Goal: Task Accomplishment & Management: Use online tool/utility

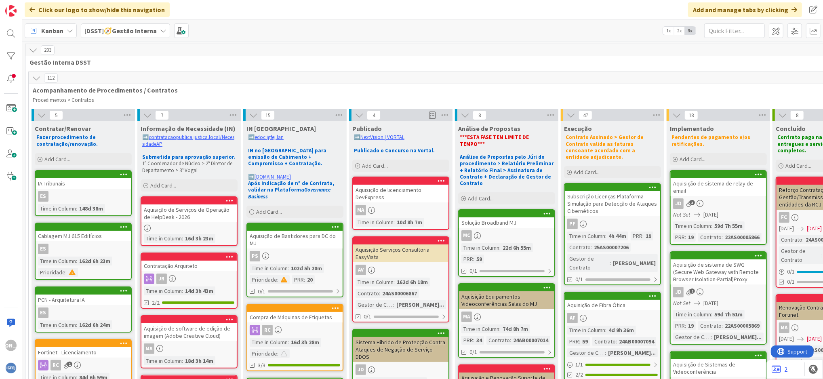
click at [144, 32] on b "[DSST]🧭Gestão Interna" at bounding box center [120, 31] width 72 height 8
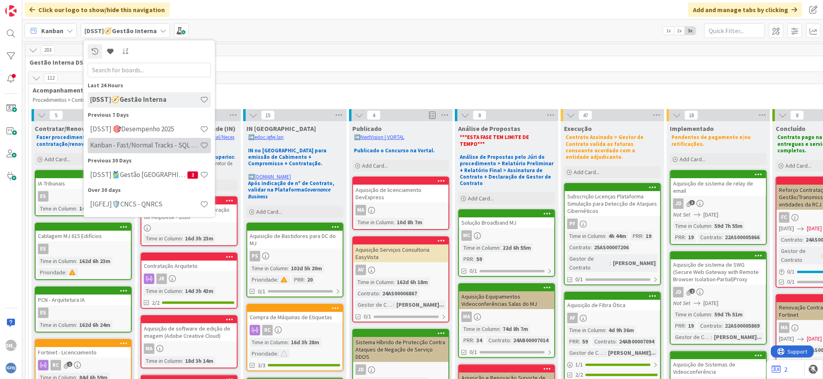
click at [169, 143] on h4 "Kanban - Fast/Normal Tracks - SQL SERVER" at bounding box center [145, 145] width 110 height 8
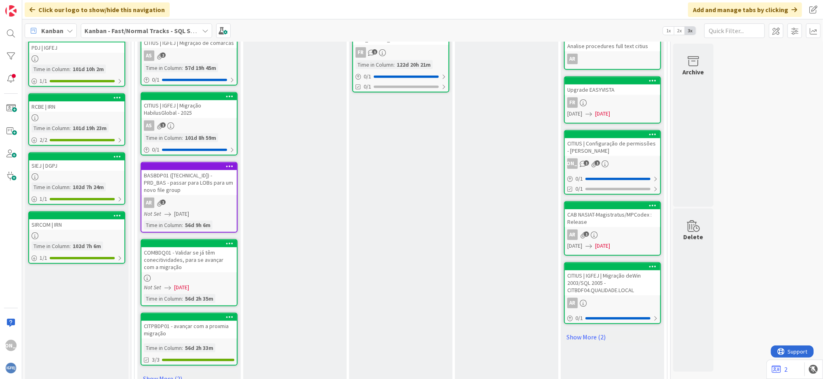
scroll to position [425, 0]
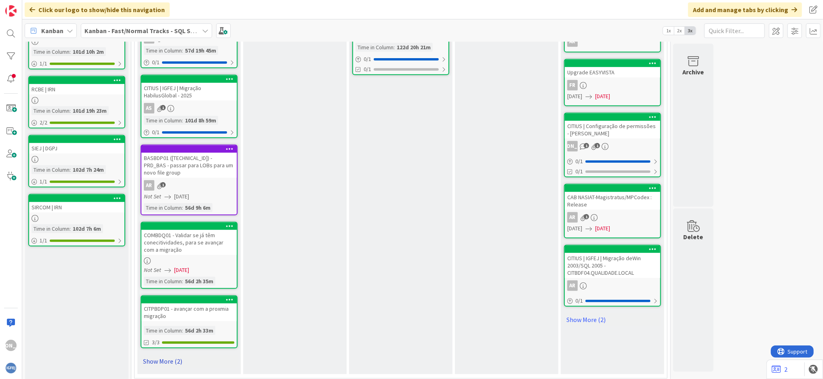
click at [166, 355] on link "Show More (2)" at bounding box center [189, 361] width 97 height 13
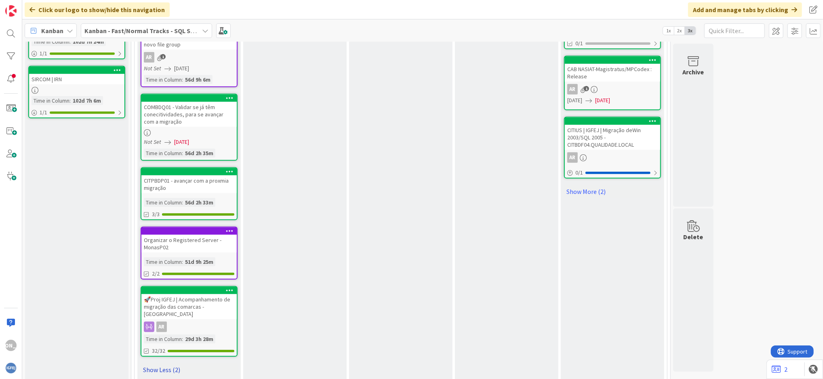
scroll to position [553, 0]
click at [220, 299] on div "🚀Proj IGFEJ | Acompanhamento de migração das comarcas - Nova Storage" at bounding box center [188, 306] width 95 height 25
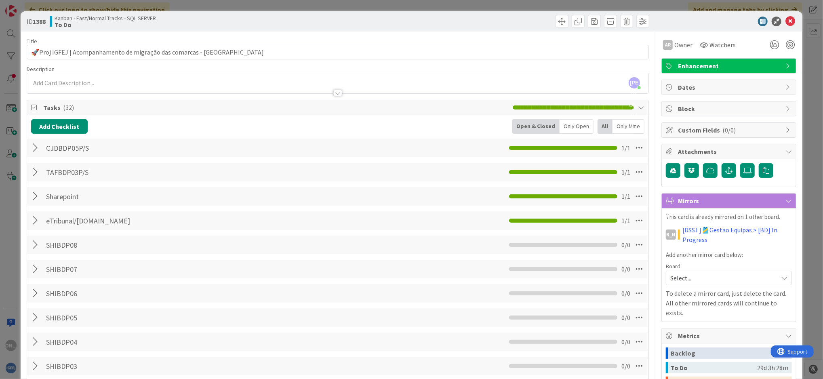
scroll to position [0, 0]
click at [83, 121] on button "Add Checklist" at bounding box center [59, 126] width 57 height 15
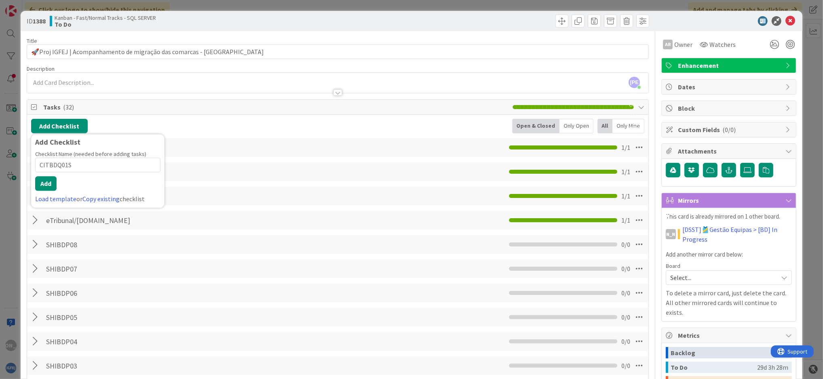
type input "CITBDQ01S"
click at [218, 130] on div "Add Checklist Add Checklist Checklist Name (needed before adding tasks) 9 / 64 …" at bounding box center [337, 126] width 613 height 15
click at [75, 126] on button "Add Checklist" at bounding box center [59, 126] width 57 height 15
click at [42, 186] on button "Add" at bounding box center [45, 183] width 21 height 15
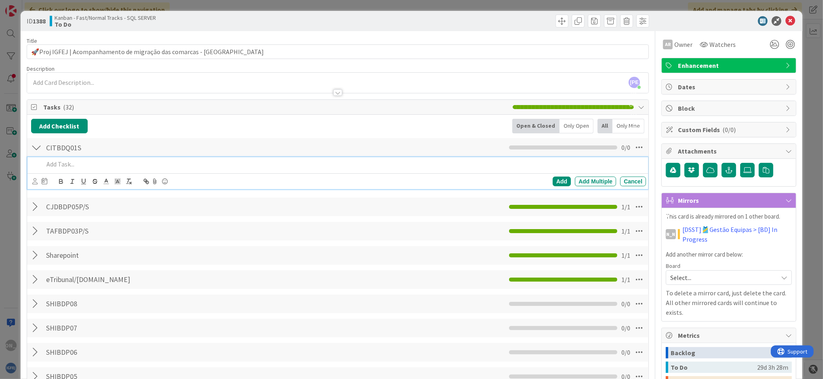
click at [34, 210] on div at bounding box center [36, 207] width 11 height 15
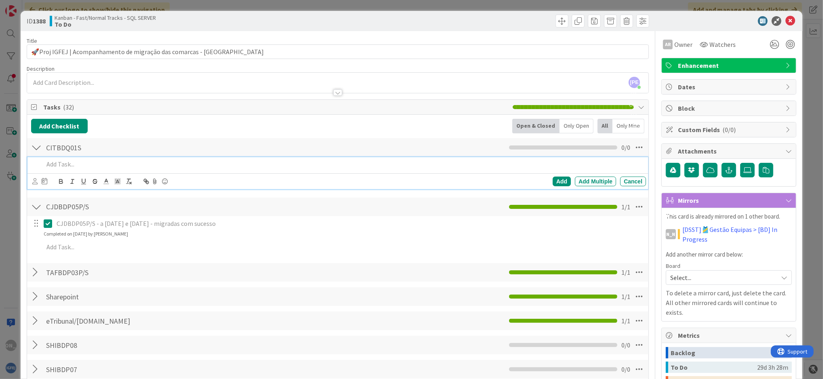
click at [74, 170] on div at bounding box center [342, 164] width 605 height 14
paste div
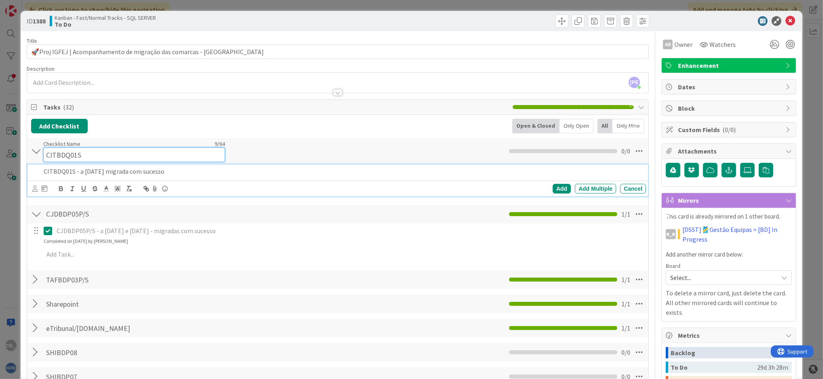
scroll to position [8, 0]
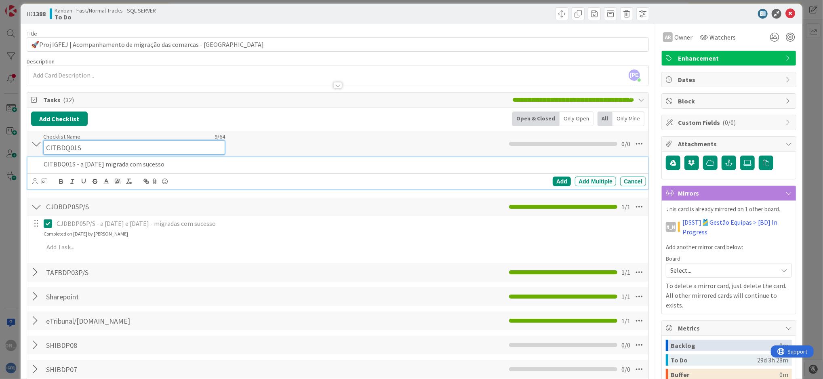
drag, startPoint x: 74, startPoint y: 149, endPoint x: 28, endPoint y: 141, distance: 46.7
click at [28, 141] on div "CITBDQ01S Checklist Name 9 / 64 CITBDQ01S 0 / 0" at bounding box center [337, 144] width 621 height 26
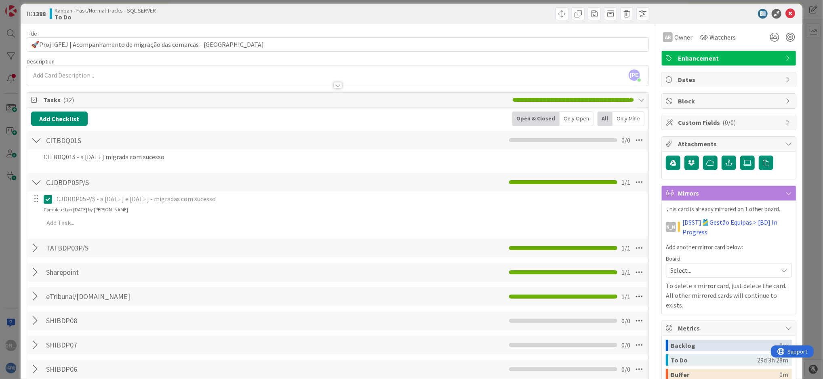
click at [76, 139] on div "Checklist Name 9 / 64 CITBDQ01S" at bounding box center [134, 140] width 182 height 15
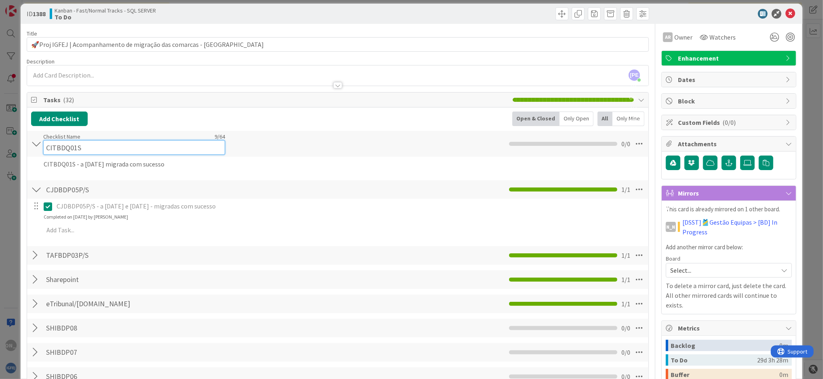
click at [76, 135] on div "Checklist Name 9 / 64 CITBDQ01S" at bounding box center [134, 144] width 182 height 22
type input "CITBDQ01P/S"
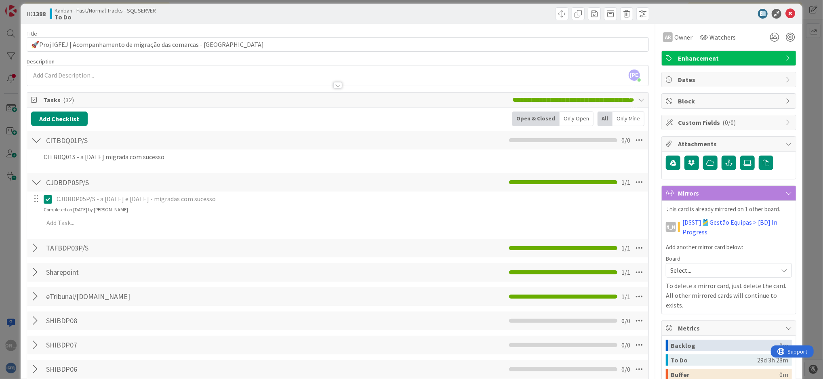
click at [315, 147] on div "CITBDQ01P/S Checklist Name 11 / 64 CITBDQ01P/S 0 / 0" at bounding box center [337, 140] width 621 height 19
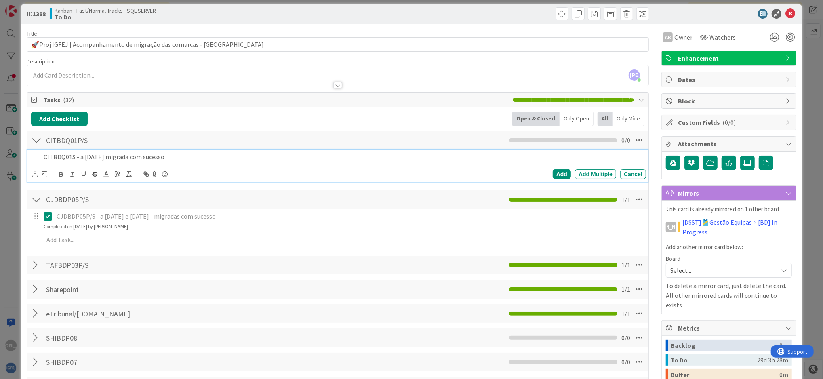
click at [171, 160] on p "CITBDQ01S - a 22/08/2025 migrada com sucesso" at bounding box center [343, 156] width 599 height 9
click at [588, 172] on div "Add Multiple" at bounding box center [595, 174] width 41 height 10
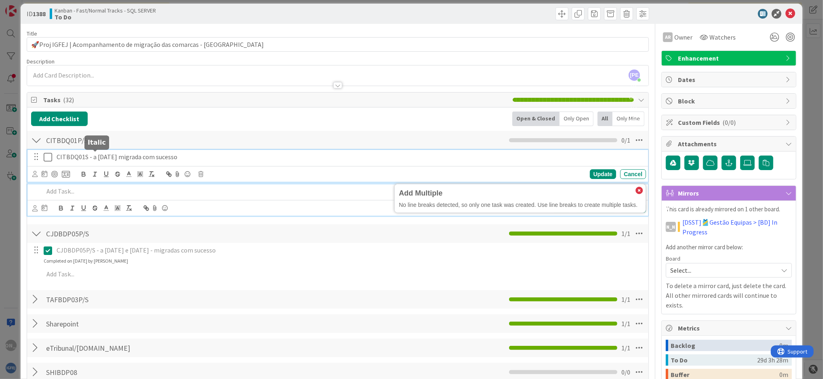
scroll to position [25, 0]
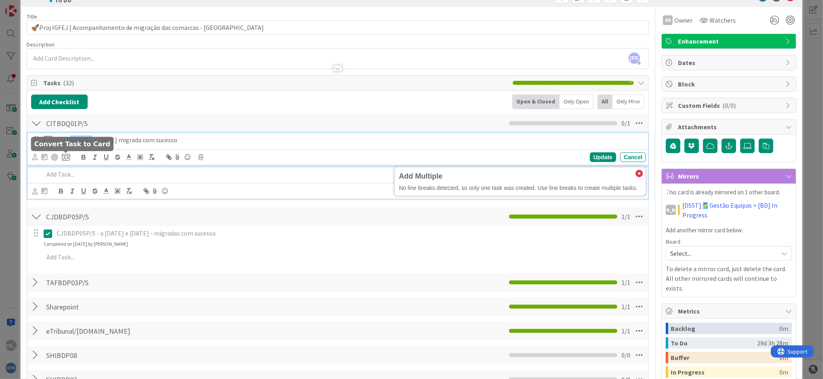
drag, startPoint x: 90, startPoint y: 159, endPoint x: 68, endPoint y: 158, distance: 21.9
click at [68, 158] on div "CITBDQ01S - a 22/08/2025 migrada com sucesso Update Cancel" at bounding box center [337, 149] width 620 height 32
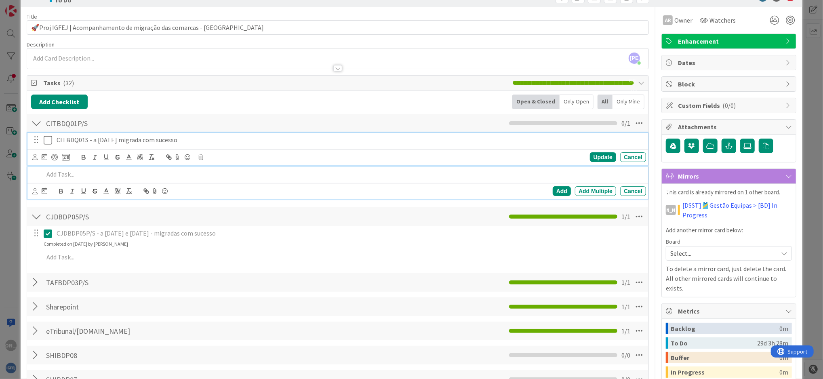
click at [77, 177] on p at bounding box center [343, 174] width 599 height 9
click at [48, 159] on div "CITBDQ01S - a 22/08/2025 migrada com sucesso Update Cancel" at bounding box center [337, 149] width 620 height 32
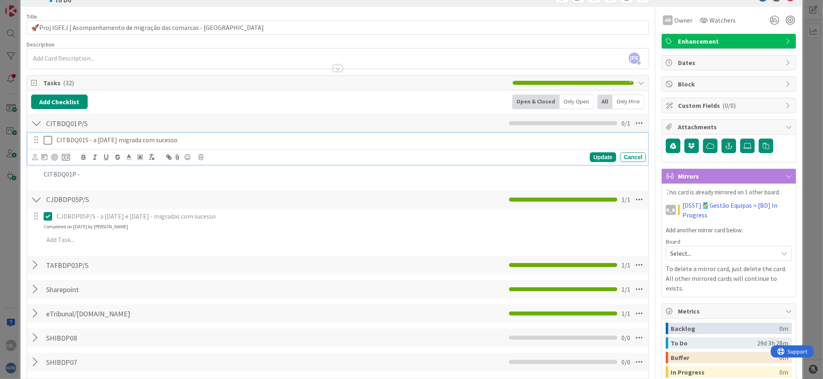
click at [46, 143] on icon at bounding box center [50, 140] width 12 height 10
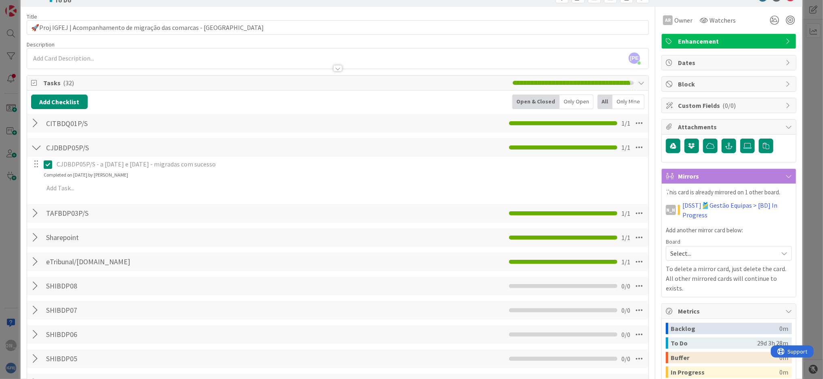
click at [39, 124] on div at bounding box center [36, 123] width 11 height 15
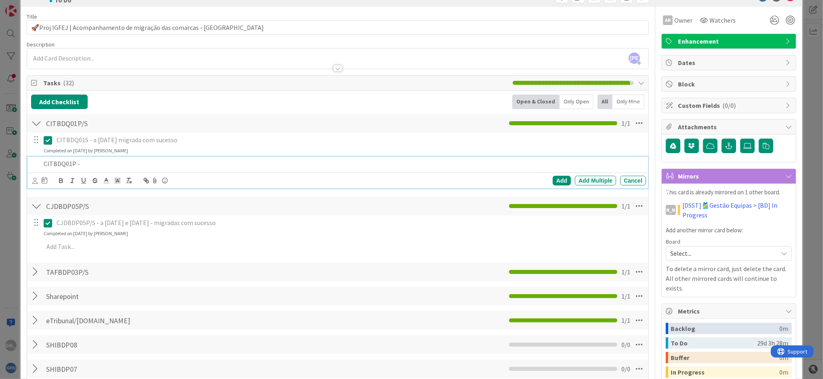
click at [80, 162] on p "CITBDQ01P -" at bounding box center [343, 163] width 599 height 9
click at [47, 144] on icon at bounding box center [50, 140] width 12 height 10
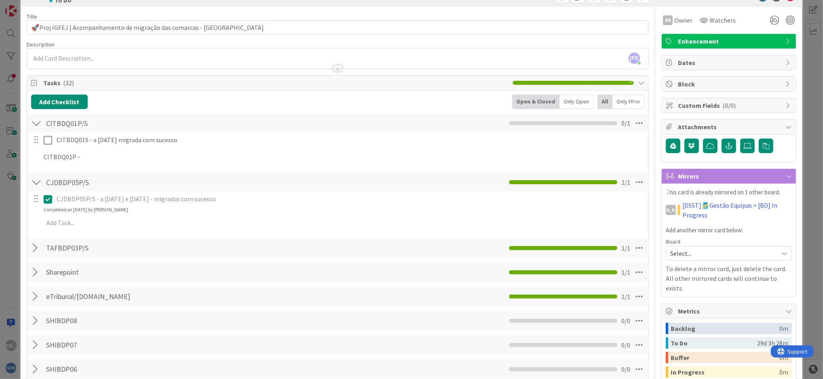
click at [599, 156] on div "CITBDQ01S - a 22/08/2025 migrada com sucesso Update Cancel CITBDQ01P - Add Add …" at bounding box center [337, 149] width 613 height 35
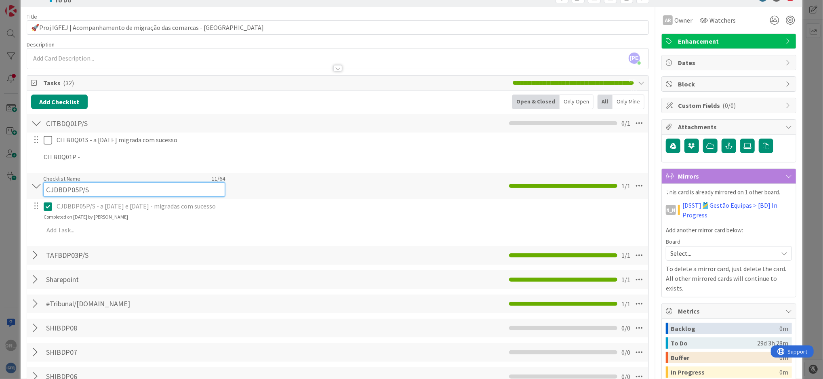
click at [130, 181] on div "Checklist Name 11 / 64 CJDBDP05P/S" at bounding box center [134, 186] width 182 height 22
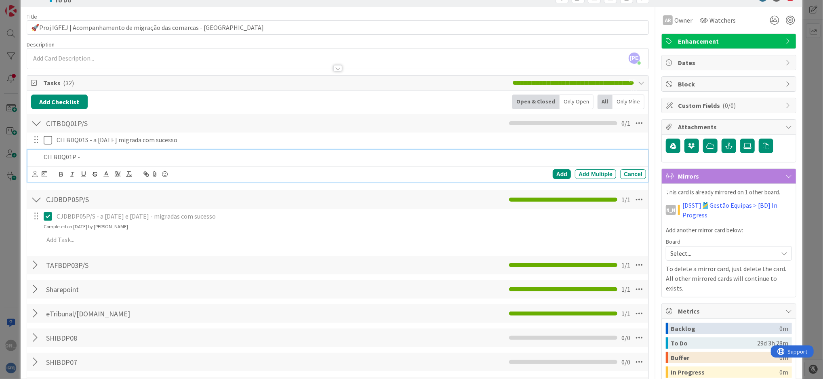
click at [86, 161] on p "CITBDQ01P -" at bounding box center [343, 156] width 599 height 9
click at [553, 176] on div "Add" at bounding box center [562, 174] width 18 height 10
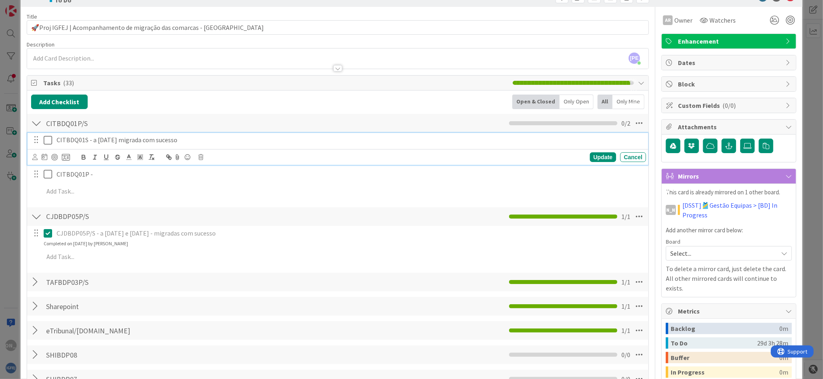
click at [48, 141] on icon at bounding box center [50, 140] width 12 height 10
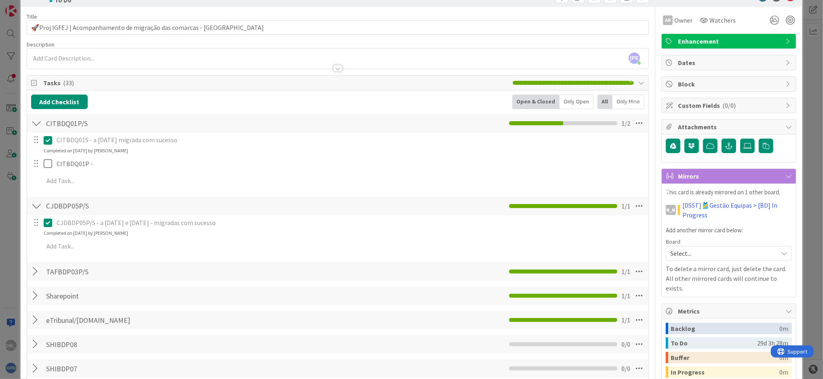
click at [32, 127] on div at bounding box center [36, 123] width 11 height 15
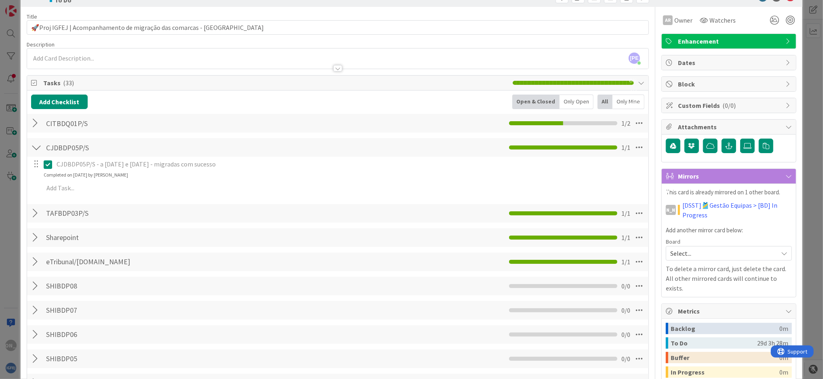
click at [34, 150] on div at bounding box center [36, 147] width 11 height 15
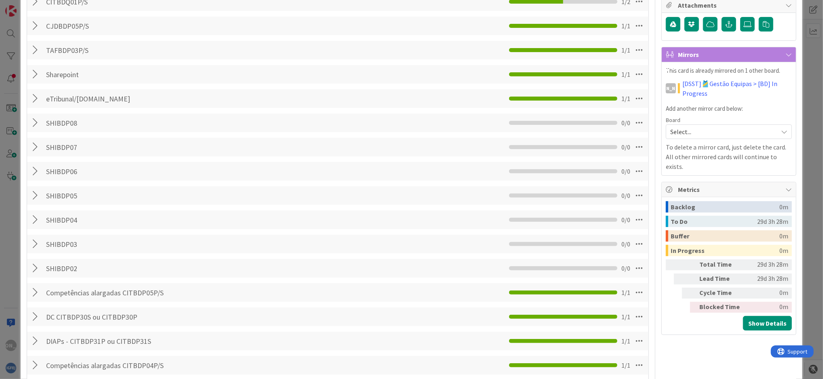
scroll to position [0, 0]
